Goal: Navigation & Orientation: Find specific page/section

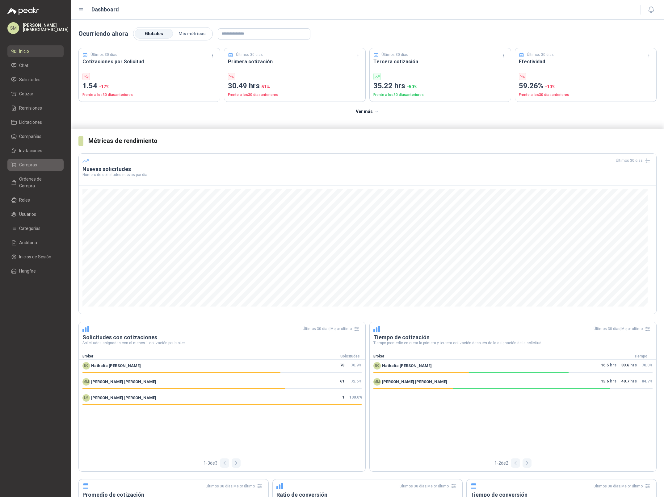
click at [35, 162] on span "Compras" at bounding box center [28, 164] width 18 height 7
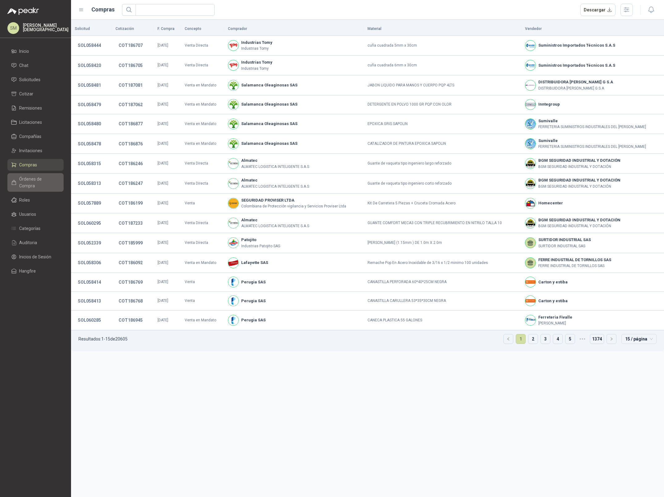
click at [35, 181] on span "Órdenes de Compra" at bounding box center [38, 183] width 39 height 14
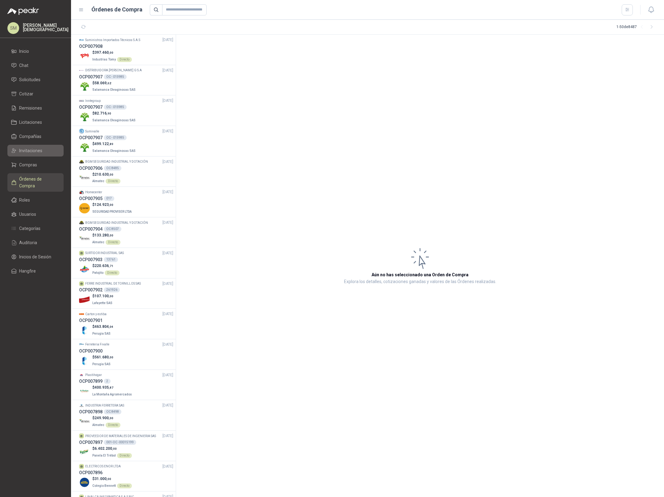
click at [39, 152] on span "Invitaciones" at bounding box center [30, 150] width 23 height 7
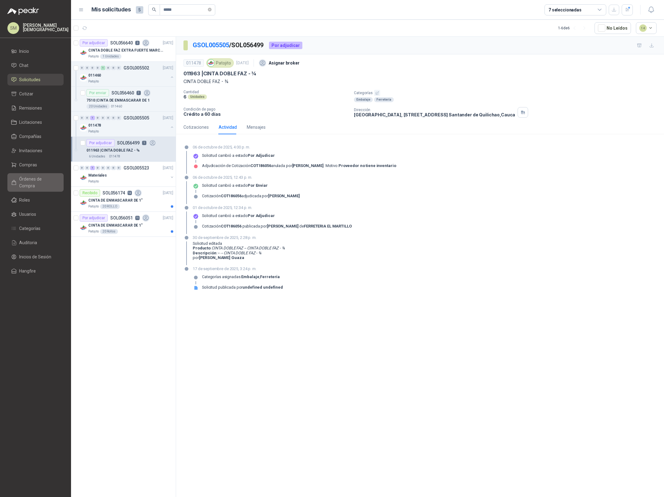
click at [35, 180] on span "Órdenes de Compra" at bounding box center [38, 183] width 39 height 14
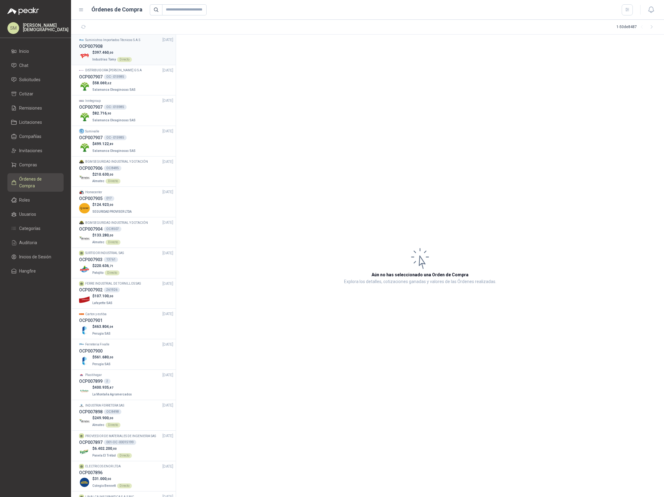
click at [128, 53] on p "$ 397.460 ,00" at bounding box center [112, 53] width 40 height 6
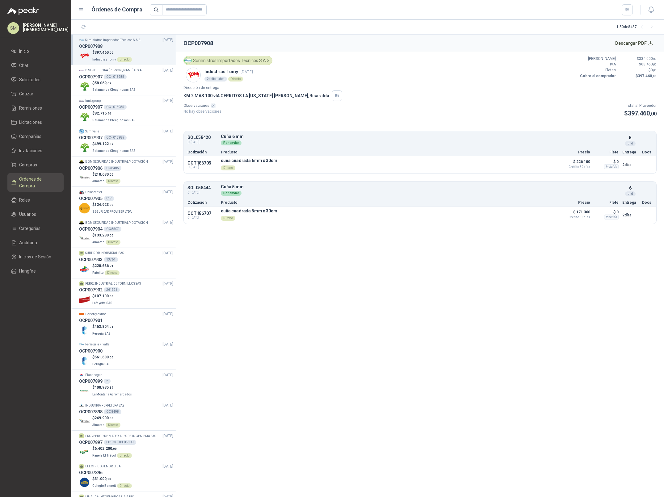
click at [35, 181] on span "Órdenes de Compra" at bounding box center [38, 183] width 39 height 14
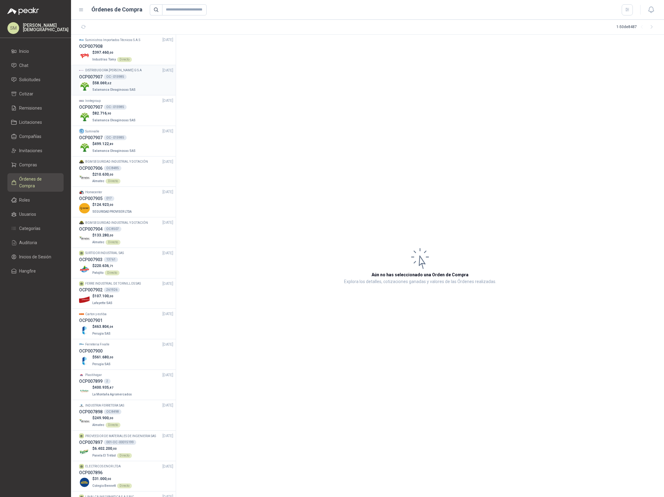
click at [107, 88] on span "Salamanca Oleaginosas SAS" at bounding box center [113, 89] width 43 height 3
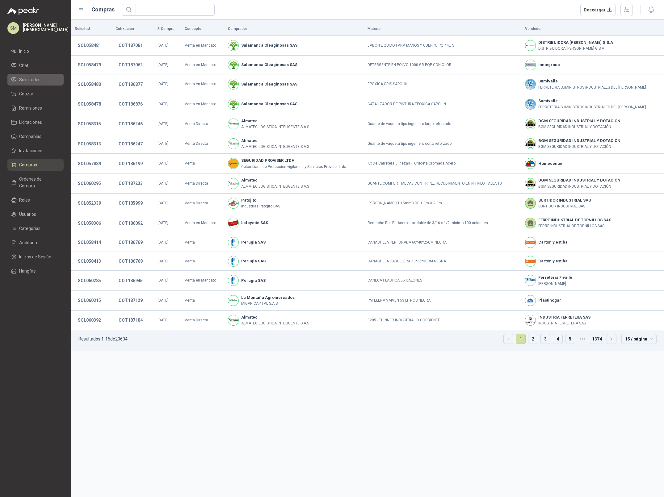
click at [42, 79] on li "Solicitudes" at bounding box center [35, 79] width 49 height 7
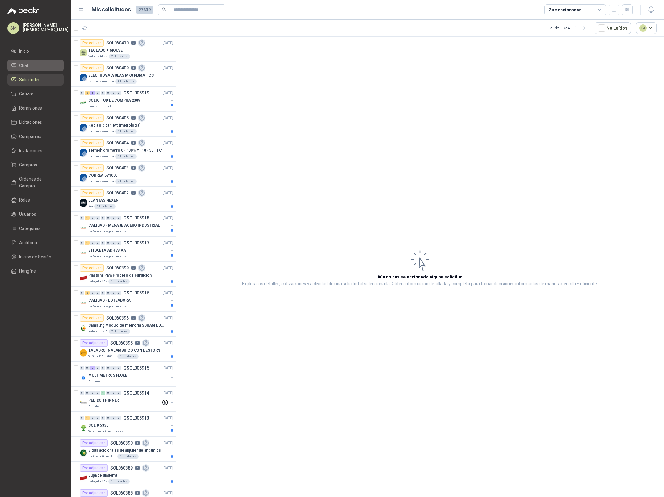
click at [38, 66] on li "Chat" at bounding box center [35, 65] width 49 height 7
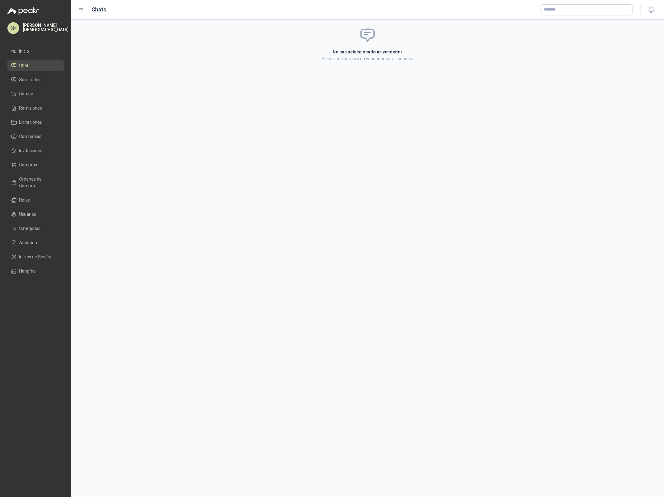
click at [38, 130] on ul "Inicio Chat Solicitudes Cotizar Remisiones Licitaciones Compañías Invitaciones …" at bounding box center [35, 162] width 71 height 234
click at [38, 137] on span "Compañías" at bounding box center [30, 136] width 22 height 7
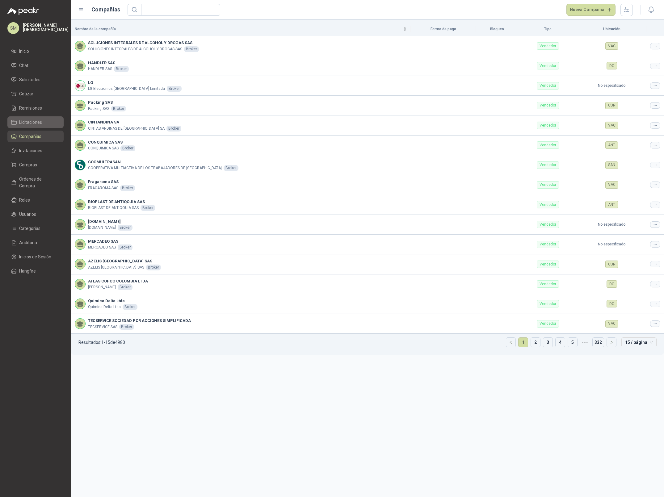
click at [32, 118] on link "Licitaciones" at bounding box center [35, 122] width 56 height 12
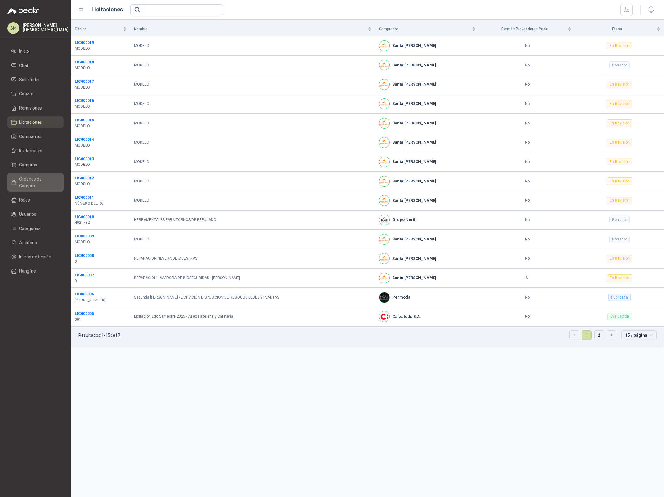
click at [35, 177] on span "Órdenes de Compra" at bounding box center [38, 183] width 39 height 14
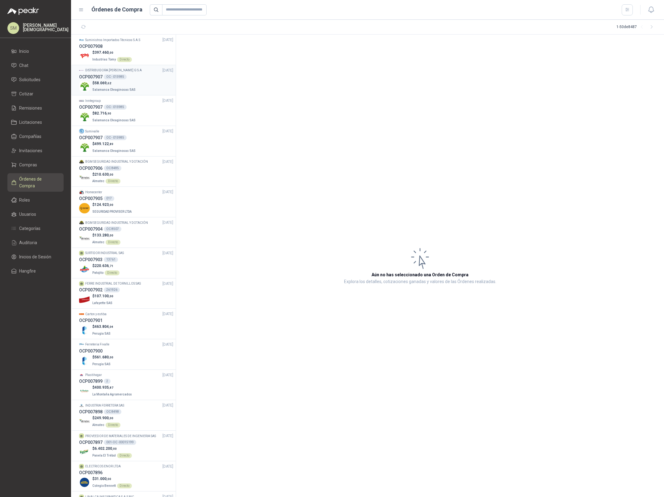
click at [124, 85] on p "$ 58.069 ,62" at bounding box center [114, 83] width 44 height 6
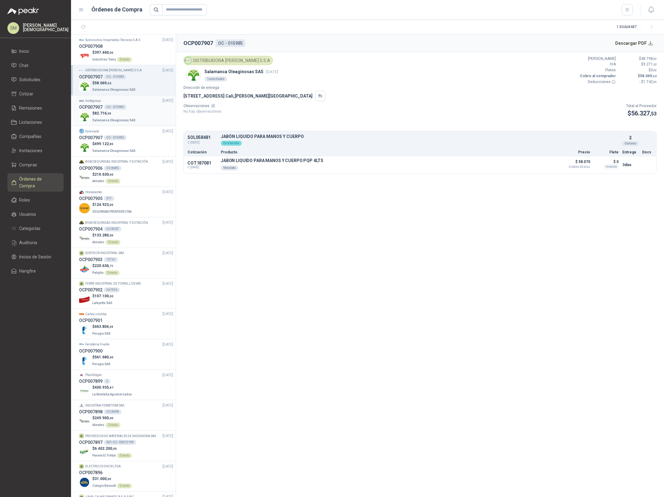
click at [114, 115] on p "$ 82.716 ,90" at bounding box center [114, 113] width 44 height 6
drag, startPoint x: 263, startPoint y: 70, endPoint x: 284, endPoint y: 72, distance: 21.1
click at [281, 72] on div "Inntegroup Salamanca Oleaginosas SAS 6 oct, 2025 1 solicitudes" at bounding box center [231, 70] width 97 height 29
click at [293, 81] on div "Inntegroup Salamanca Oleaginosas SAS 6 oct, 2025 1 solicitudes Valor Bruto $ 49…" at bounding box center [419, 70] width 473 height 29
click at [121, 80] on p "$ 58.069 ,62" at bounding box center [114, 83] width 44 height 6
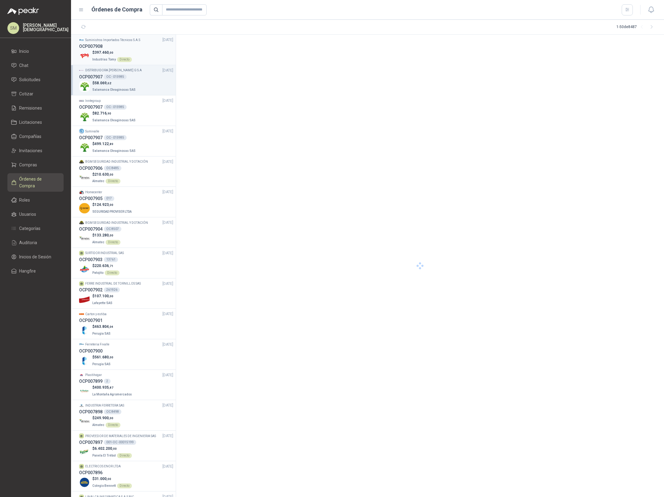
click at [127, 43] on div "OCP007908" at bounding box center [126, 46] width 94 height 7
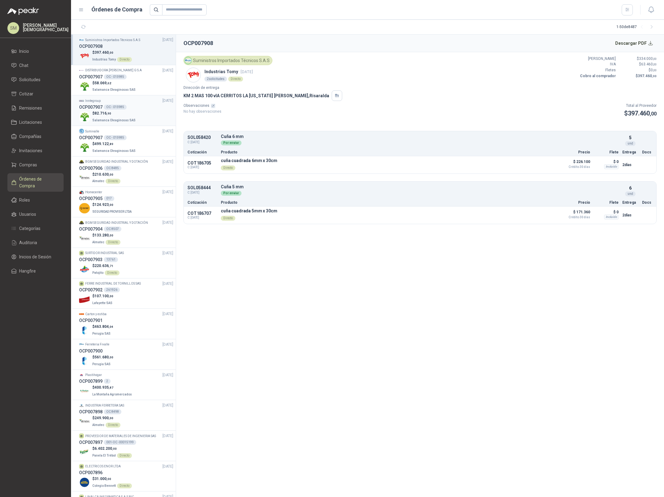
click at [133, 114] on div "$ 82.716 ,90 Salamanca Oleaginosas SAS" at bounding box center [126, 116] width 94 height 13
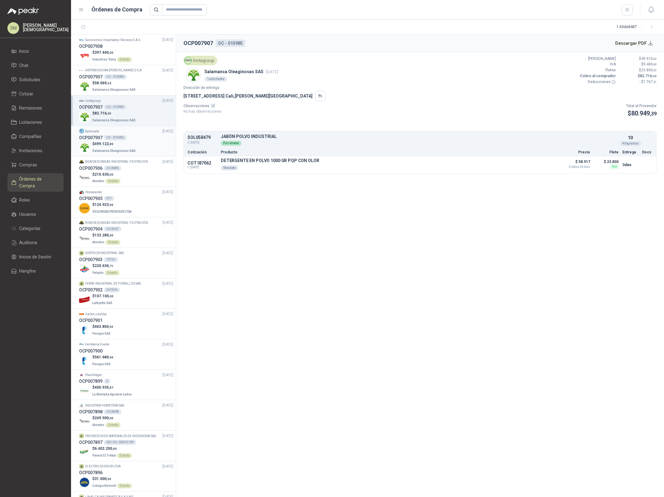
click at [130, 145] on p "$ 499.122 ,89" at bounding box center [114, 144] width 44 height 6
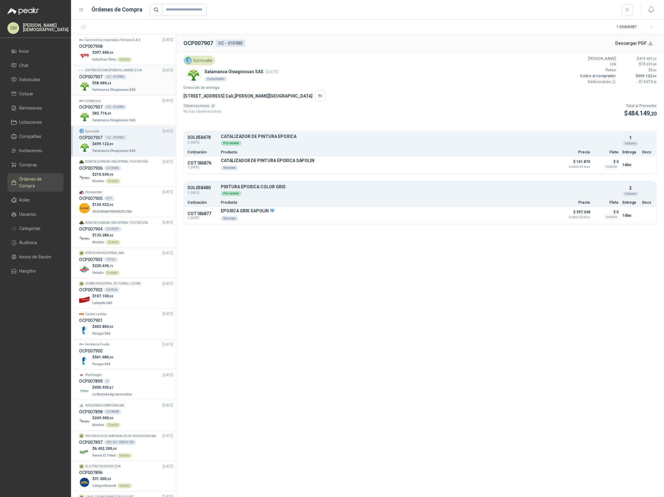
click at [127, 88] on span "Salamanca Oleaginosas SAS" at bounding box center [113, 89] width 43 height 3
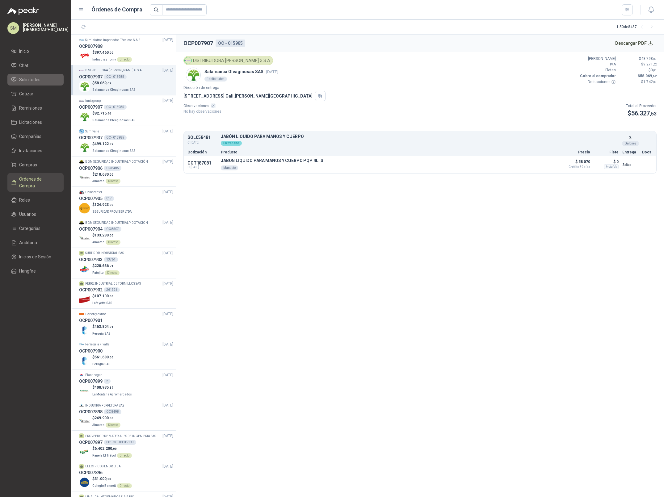
click at [36, 83] on link "Solicitudes" at bounding box center [35, 80] width 56 height 12
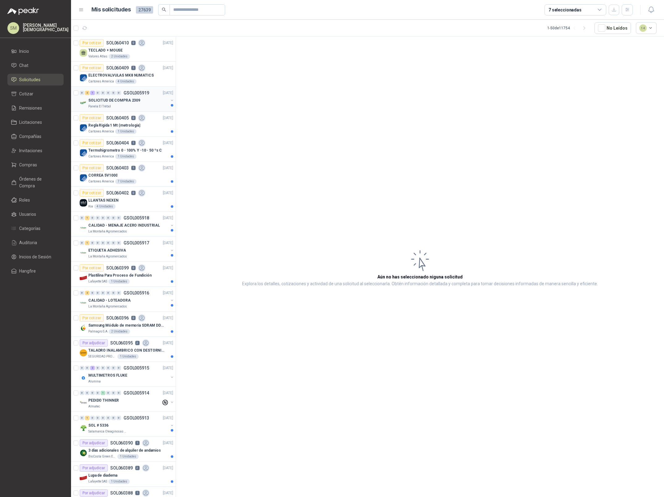
click at [131, 103] on p "SOLICITUD DE COMPRA 2309" at bounding box center [114, 101] width 52 height 6
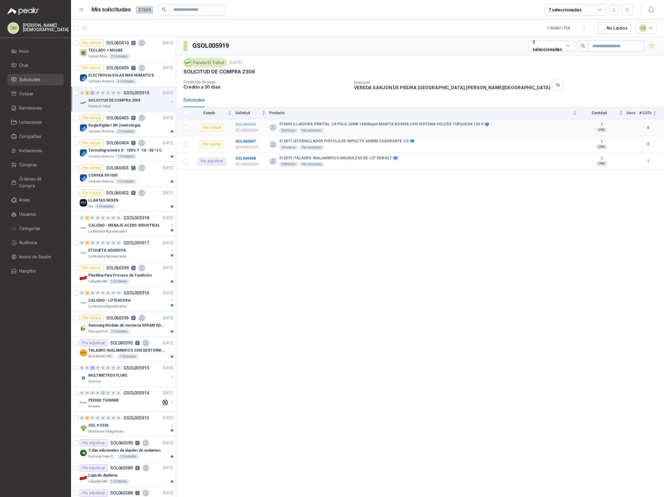
click at [245, 125] on b "SOL060406" at bounding box center [245, 124] width 20 height 4
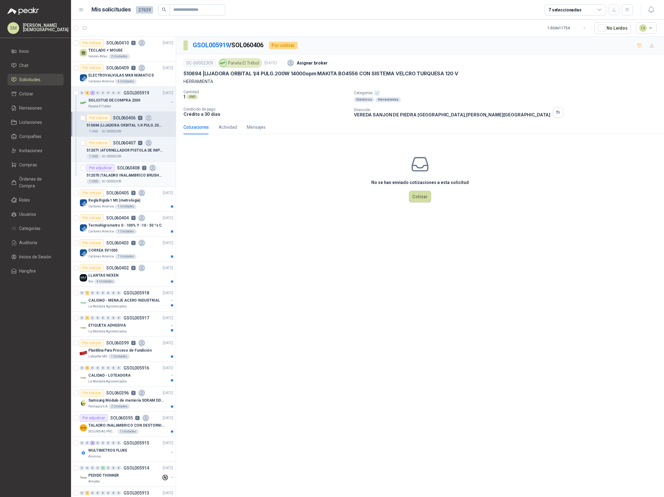
click at [142, 168] on p "1" at bounding box center [144, 168] width 4 height 4
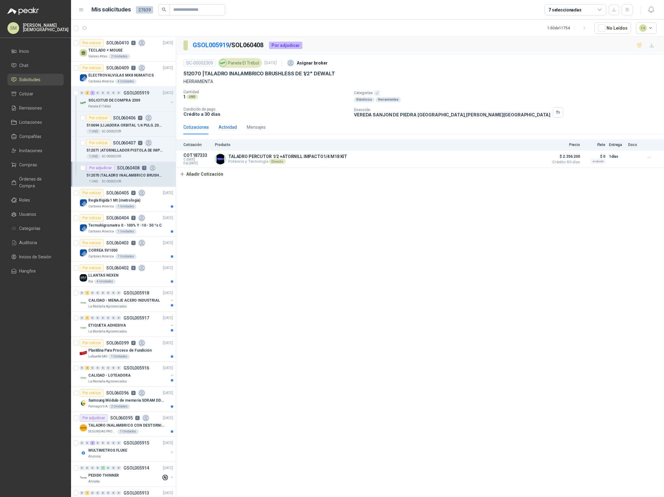
click at [231, 126] on div "Actividad" at bounding box center [227, 127] width 18 height 7
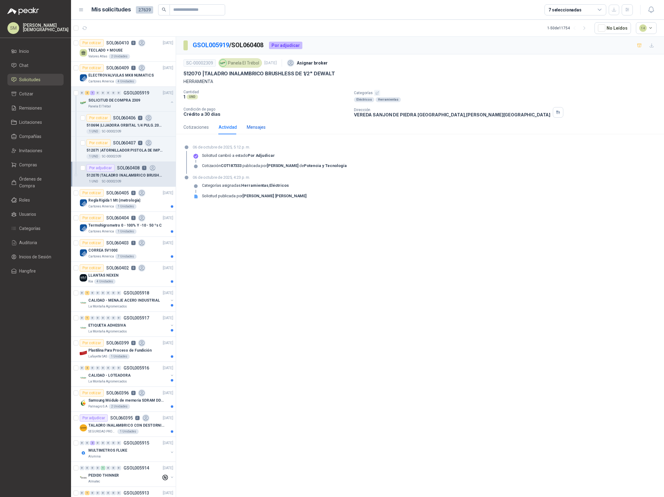
click at [260, 130] on div "Mensajes" at bounding box center [256, 127] width 19 height 7
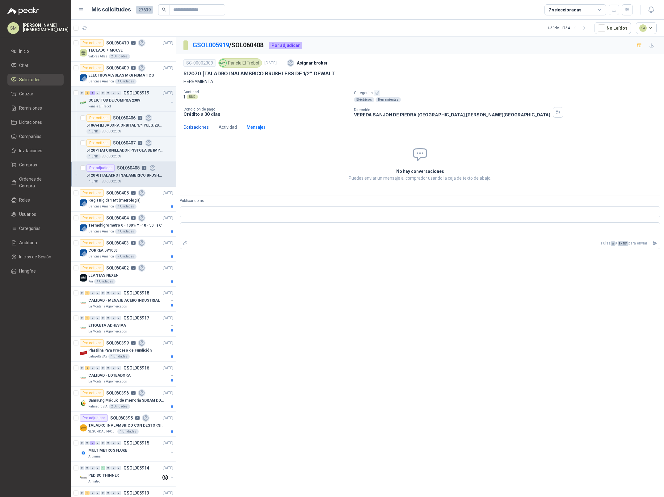
click at [204, 128] on div "Cotizaciones" at bounding box center [195, 127] width 25 height 7
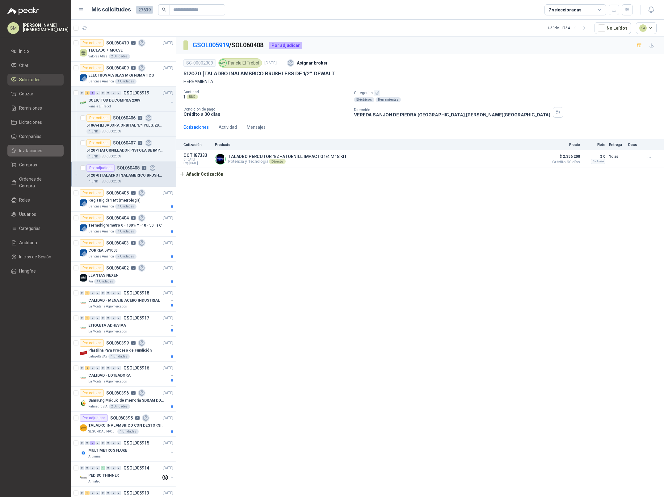
click at [40, 151] on span "Invitaciones" at bounding box center [30, 150] width 23 height 7
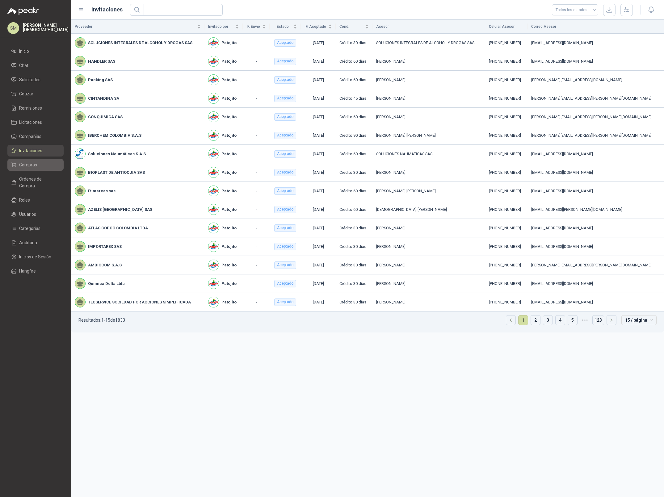
click at [35, 162] on span "Compras" at bounding box center [28, 164] width 18 height 7
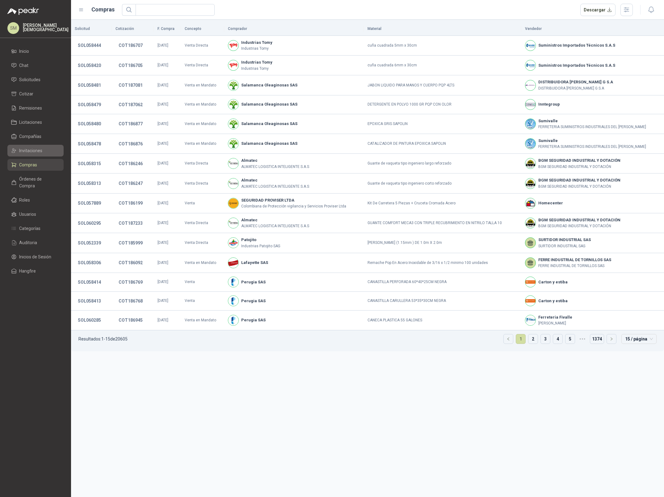
click at [33, 151] on span "Invitaciones" at bounding box center [30, 150] width 23 height 7
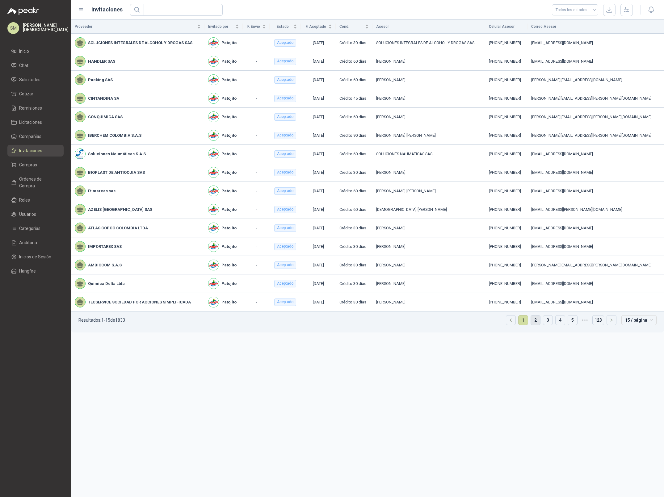
click at [534, 321] on link "2" at bounding box center [535, 319] width 9 height 9
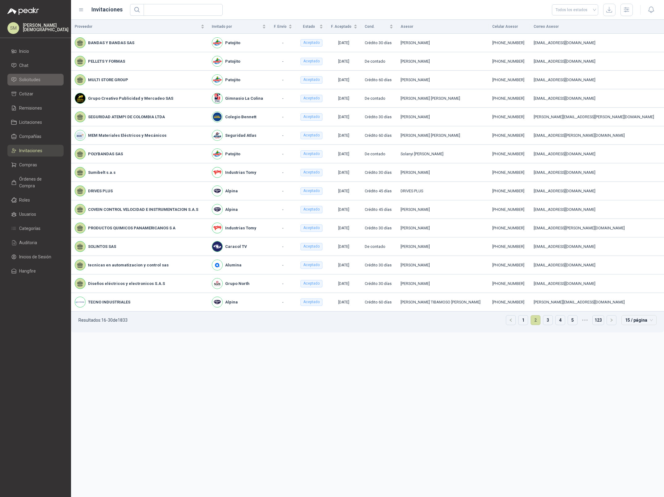
click at [29, 78] on span "Solicitudes" at bounding box center [29, 79] width 21 height 7
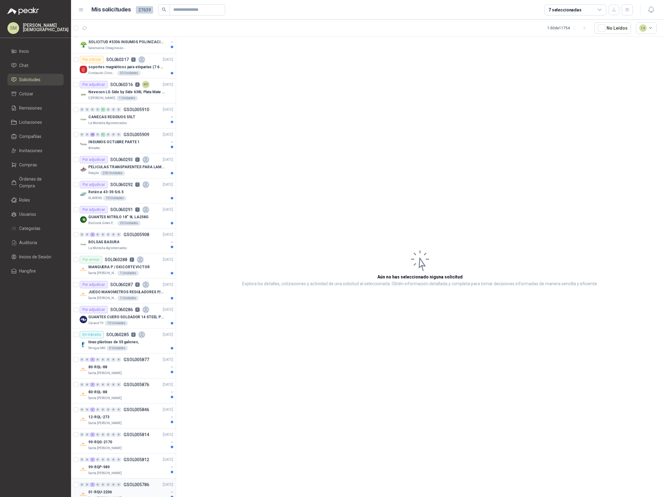
scroll to position [794, 0]
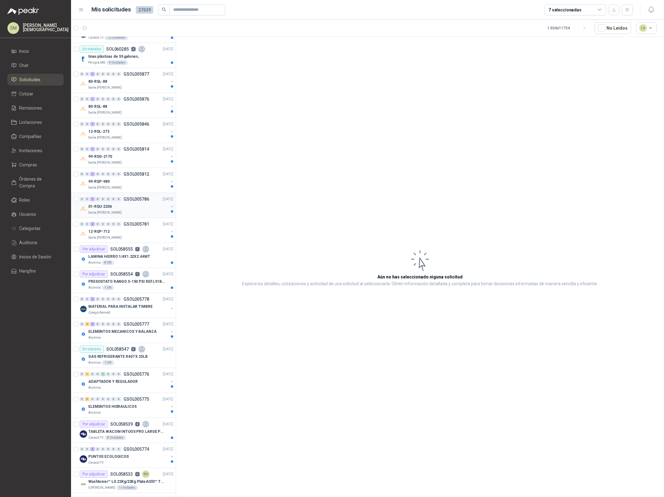
click at [120, 212] on div "Santa [PERSON_NAME]" at bounding box center [128, 212] width 80 height 5
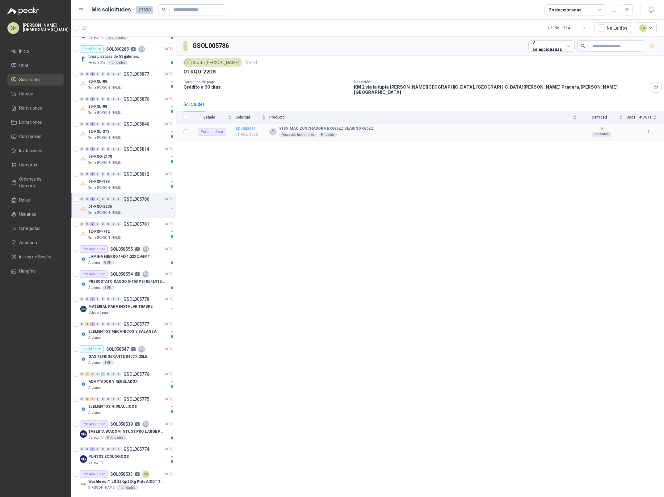
click at [247, 127] on b "SOL058681" at bounding box center [245, 129] width 20 height 4
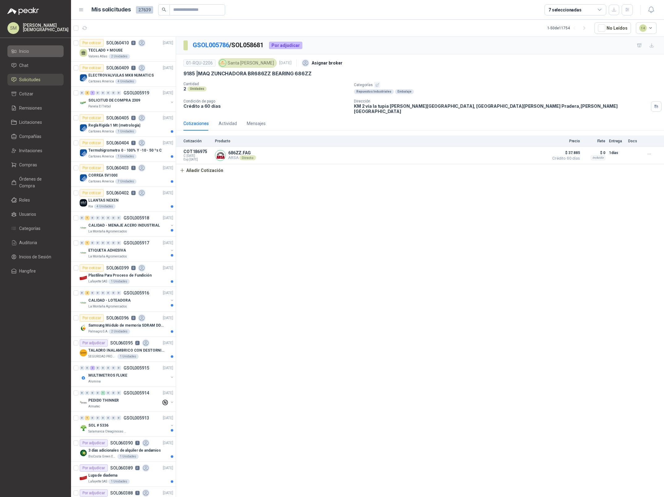
click at [33, 52] on li "Inicio" at bounding box center [35, 51] width 49 height 7
